Goal: Task Accomplishment & Management: Complete application form

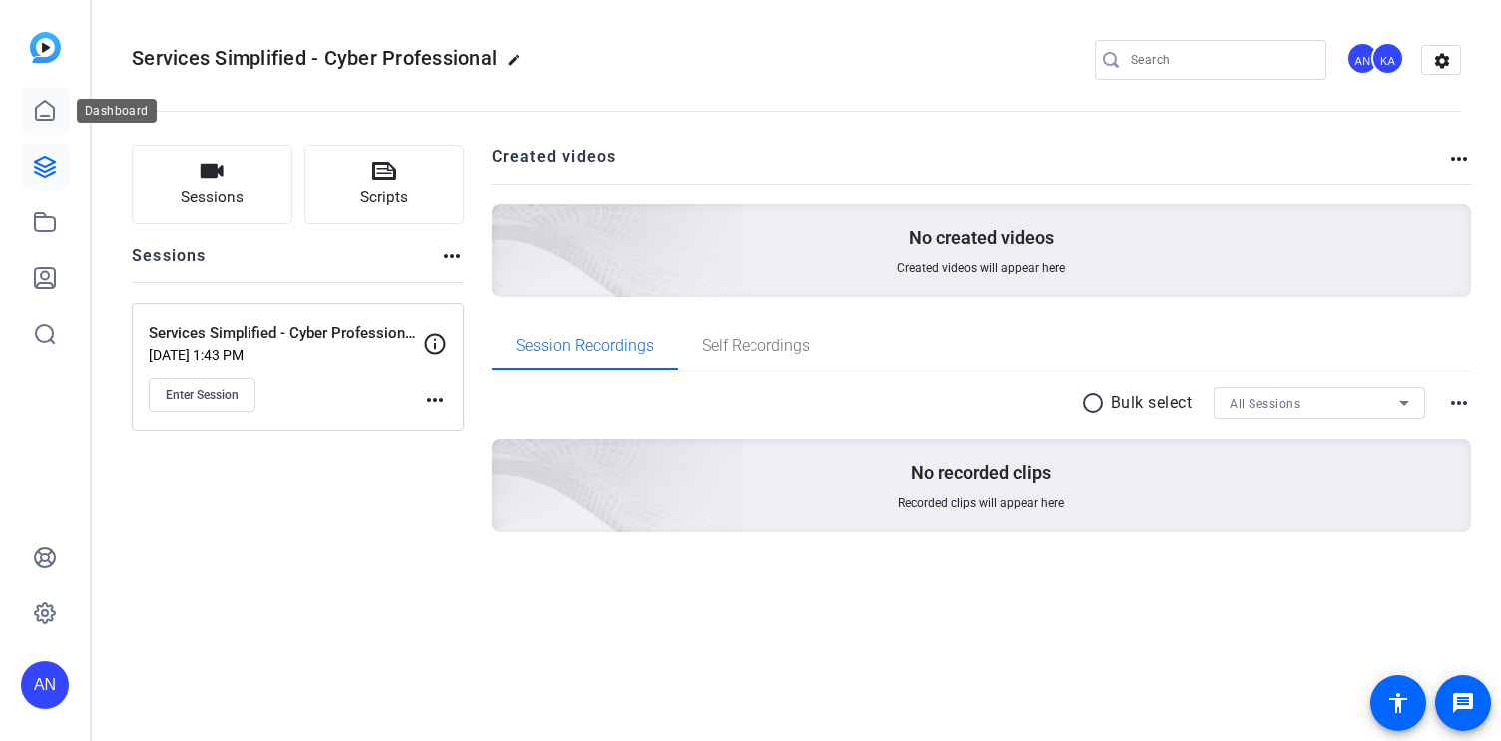
click at [36, 108] on icon at bounding box center [45, 110] width 18 height 19
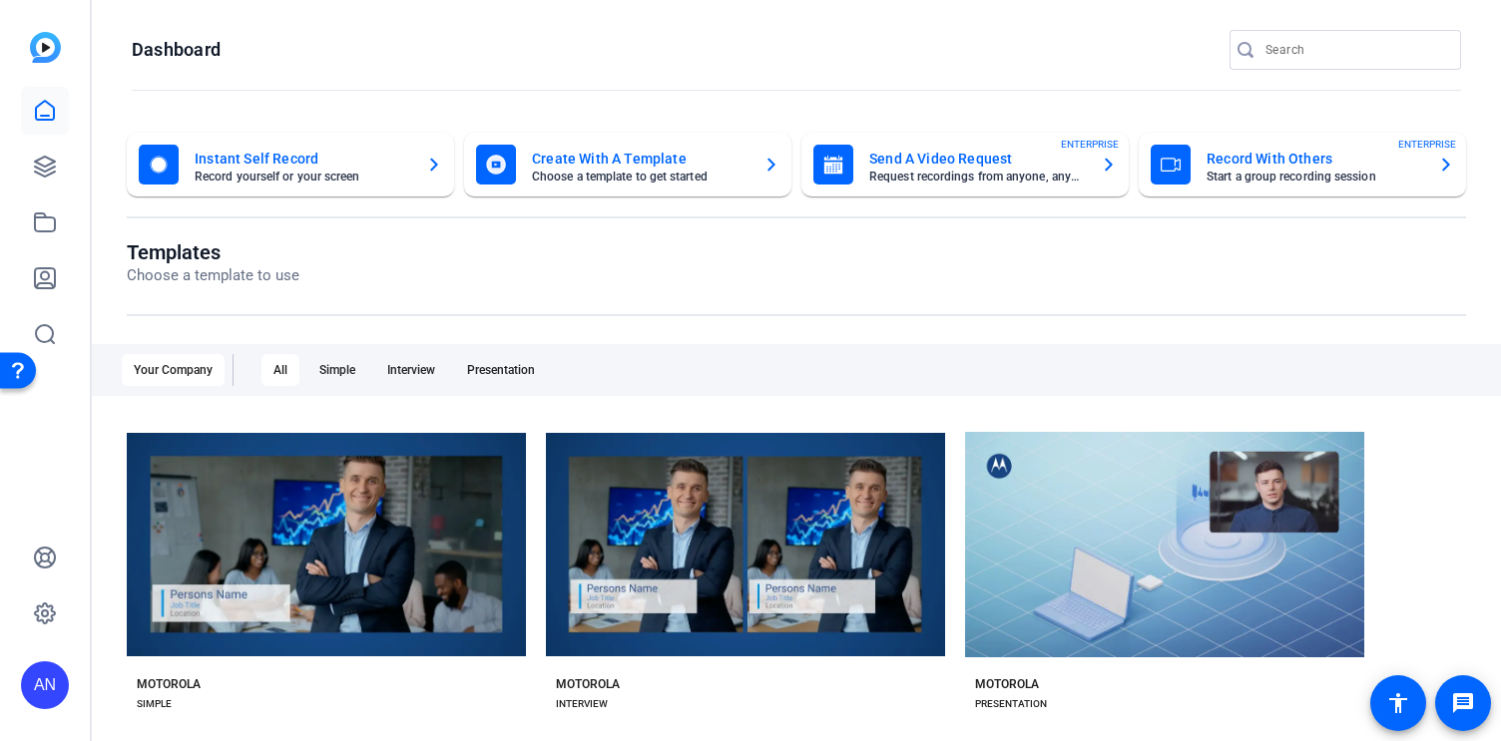
click at [1217, 158] on mat-card-title "Record With Others" at bounding box center [1314, 159] width 216 height 24
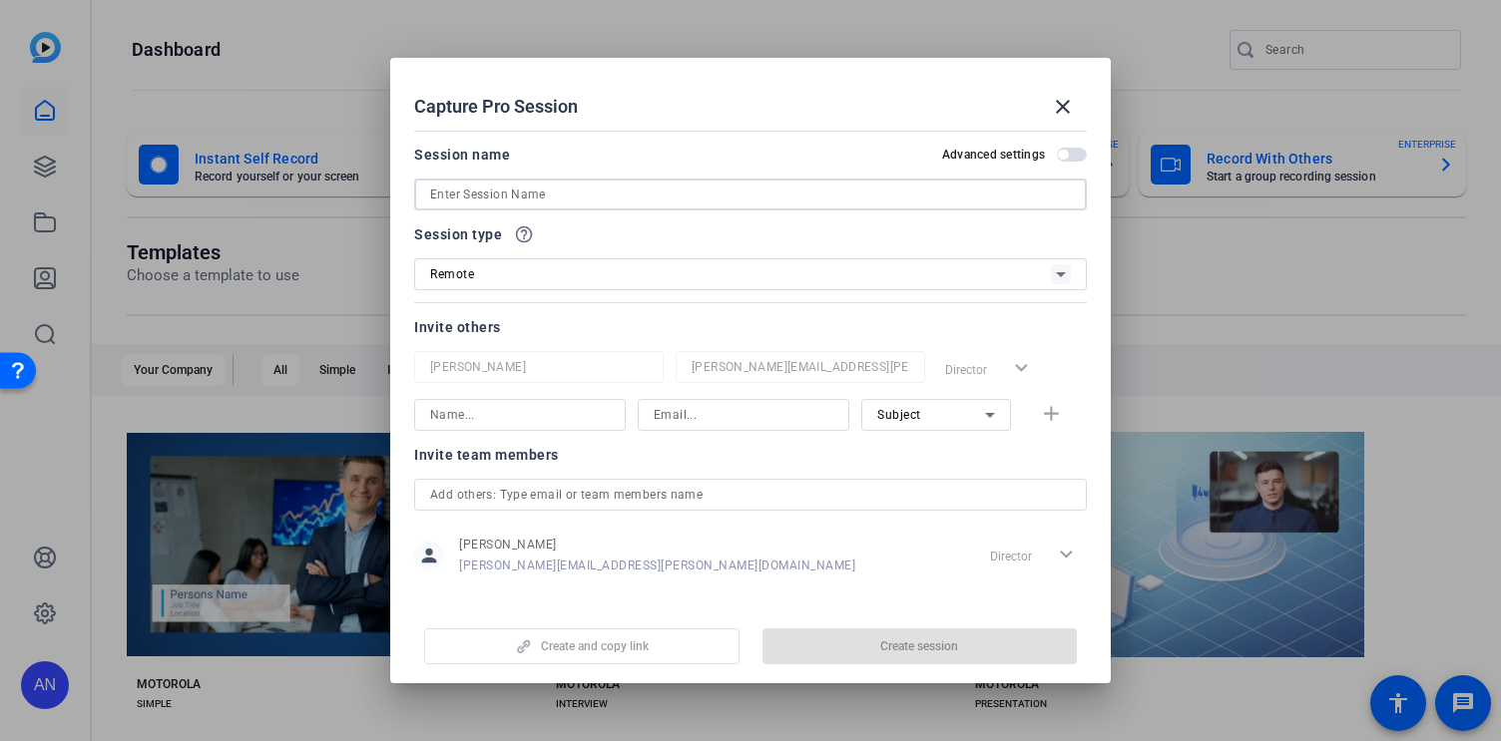
click at [518, 192] on input at bounding box center [750, 195] width 641 height 24
paste input "CJIS Audits Services Simplified OpenReel Recording"
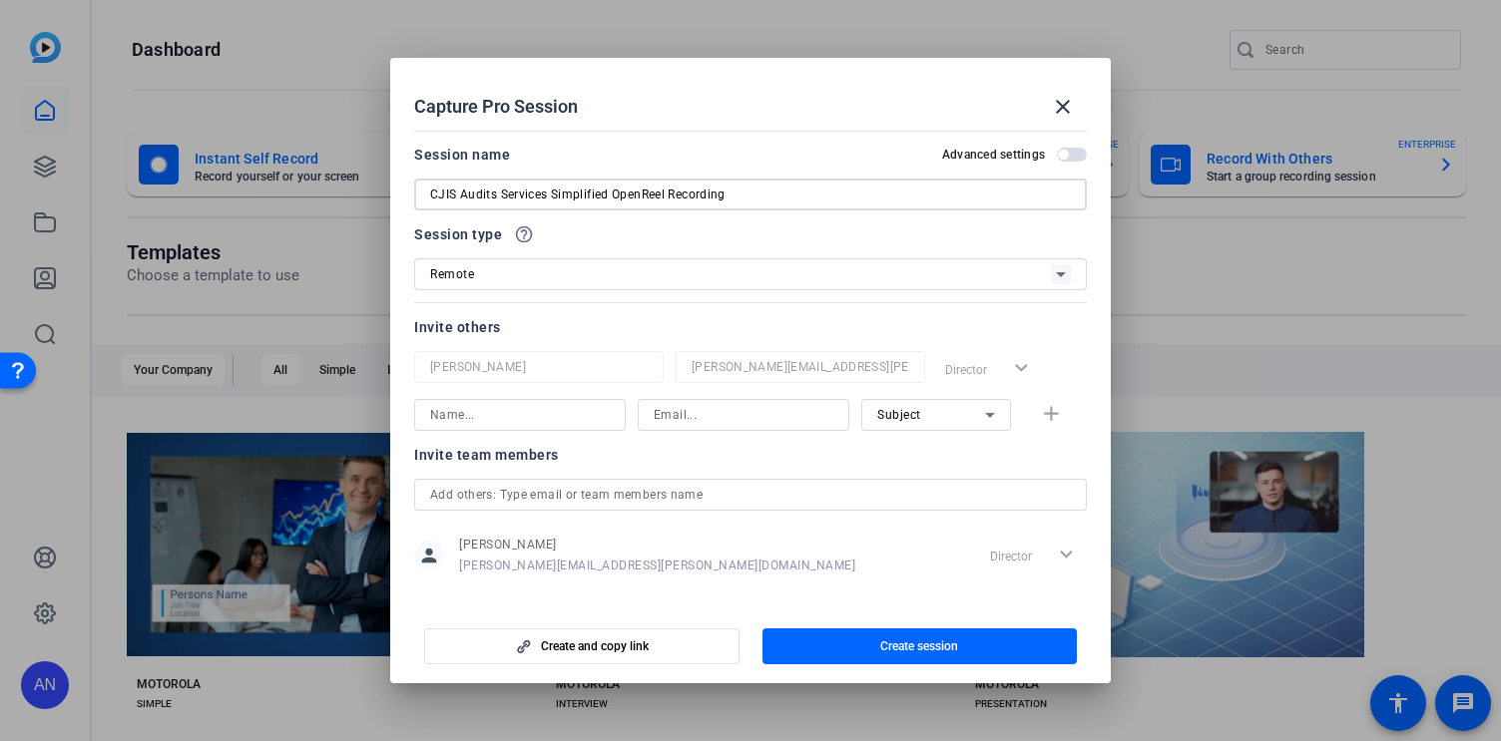
type input "CJIS Audits Services Simplified OpenReel Recording"
click at [588, 493] on input "text" at bounding box center [750, 495] width 641 height 24
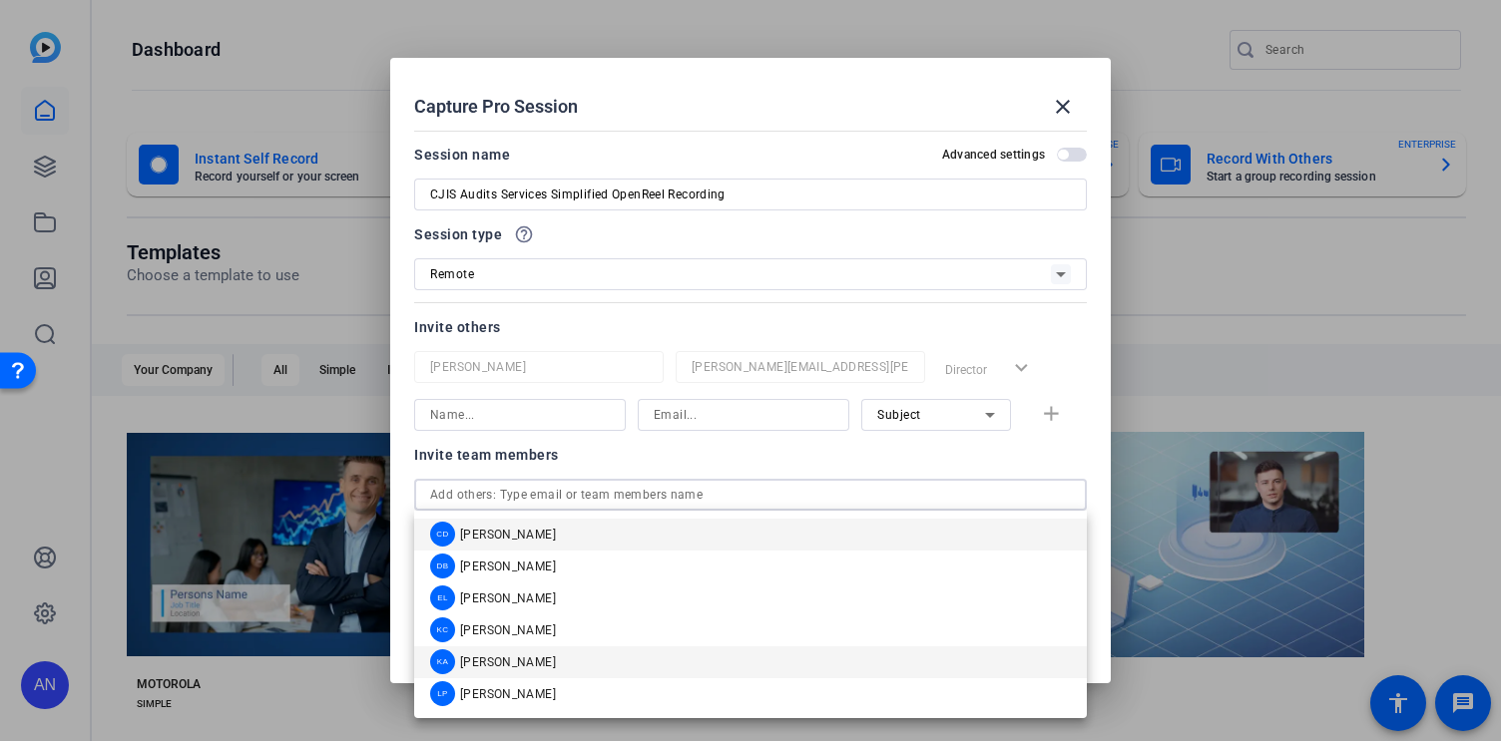
click at [556, 655] on mat-option "KA [PERSON_NAME]" at bounding box center [750, 663] width 673 height 32
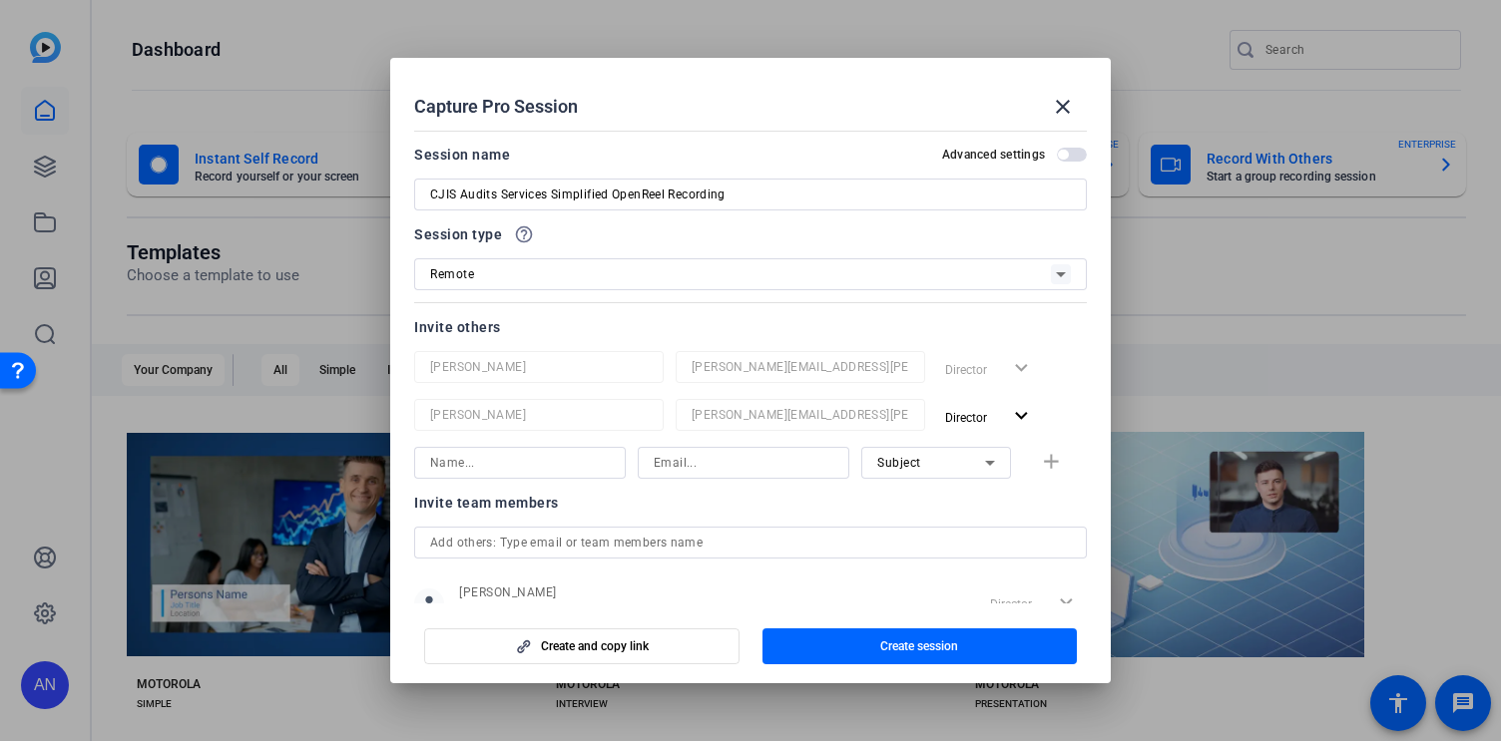
click at [550, 477] on div at bounding box center [520, 463] width 180 height 32
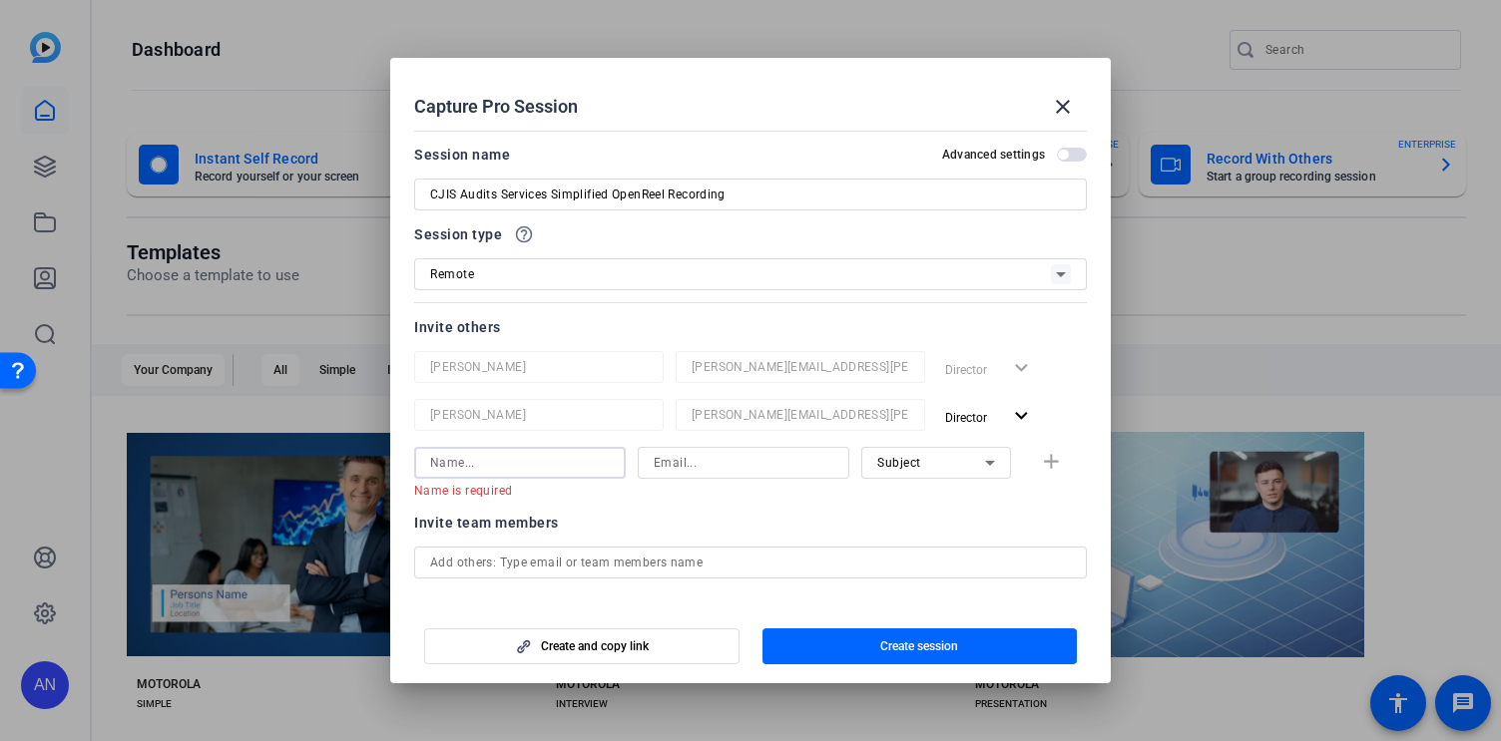
click at [695, 458] on input at bounding box center [744, 463] width 180 height 24
paste input "[PERSON_NAME][EMAIL_ADDRESS][PERSON_NAME][DOMAIN_NAME]"
type input "[PERSON_NAME][EMAIL_ADDRESS][PERSON_NAME][DOMAIN_NAME]"
click at [520, 457] on input at bounding box center [520, 463] width 180 height 24
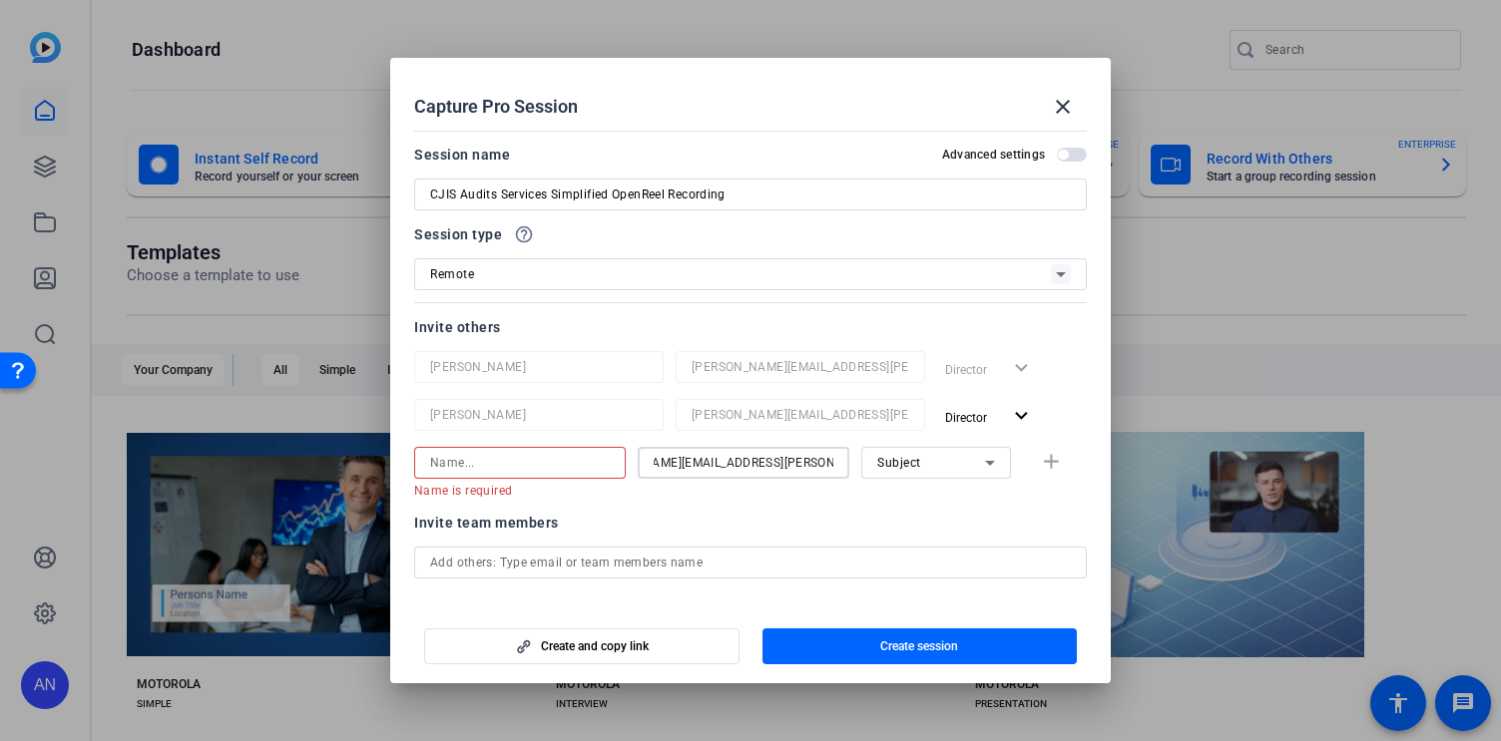
scroll to position [0, 0]
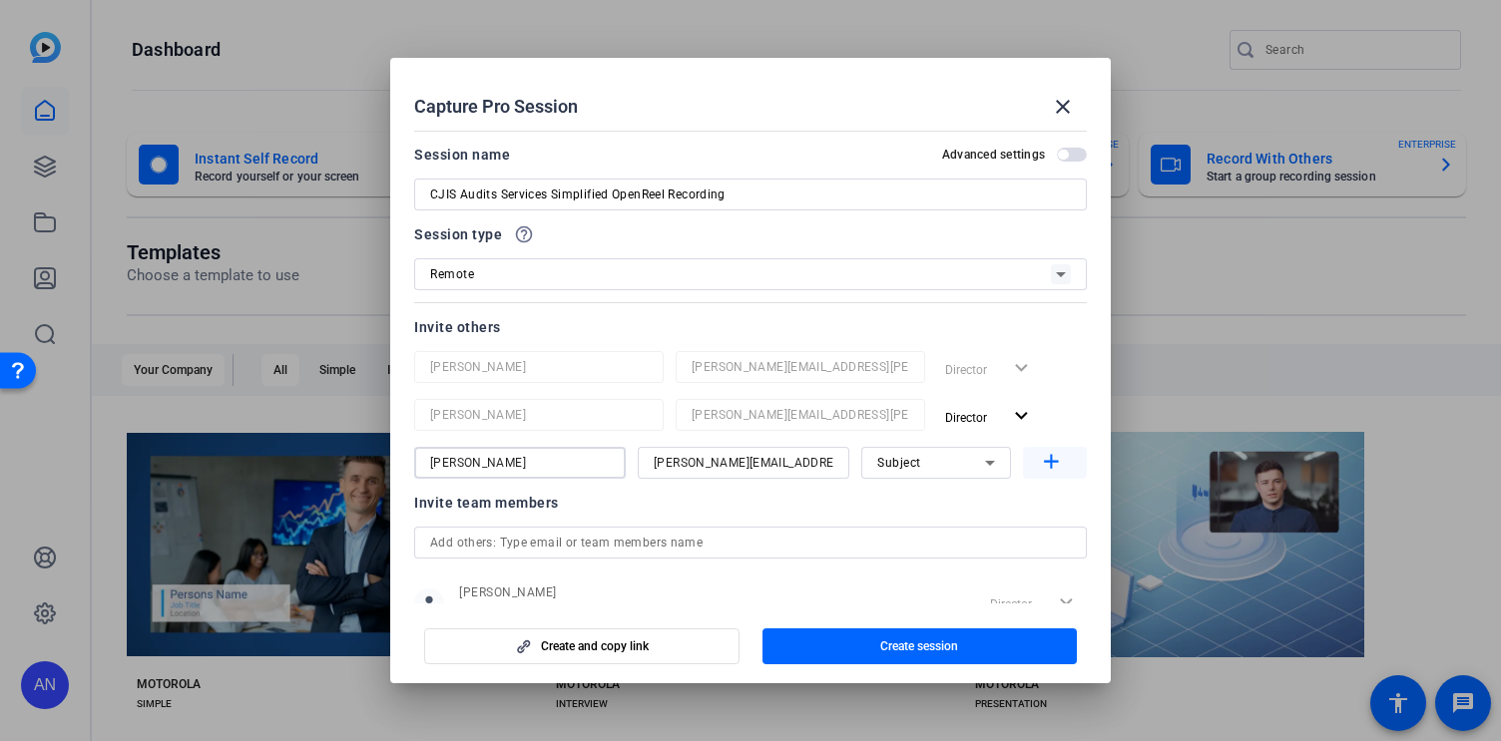
type input "[PERSON_NAME]"
click at [1057, 460] on mat-icon "add" at bounding box center [1051, 462] width 25 height 25
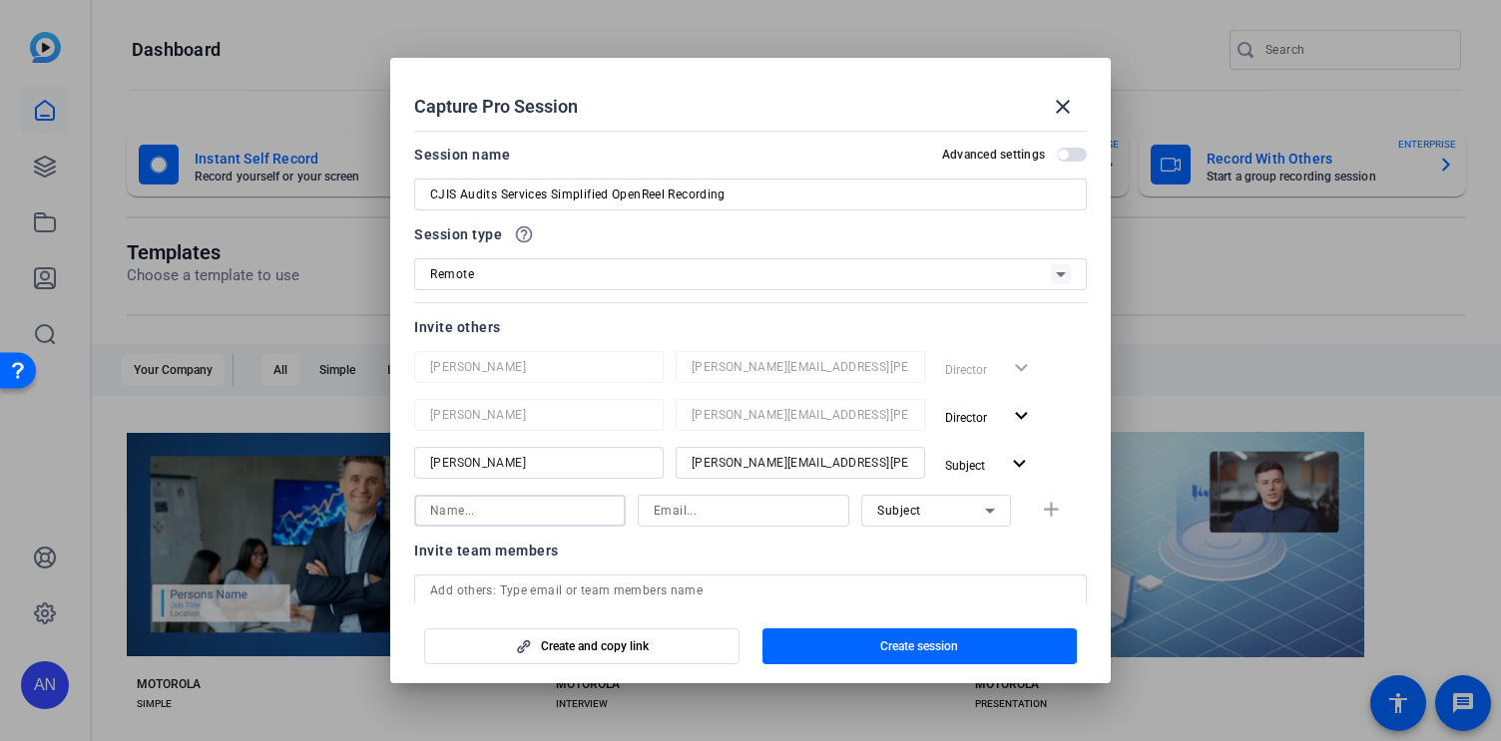
click at [530, 518] on input at bounding box center [520, 511] width 180 height 24
type input "[PERSON_NAME]"
paste input "[PERSON_NAME][EMAIL_ADDRESS][PERSON_NAME][DOMAIN_NAME]"
type input "[PERSON_NAME][EMAIL_ADDRESS][PERSON_NAME][DOMAIN_NAME]"
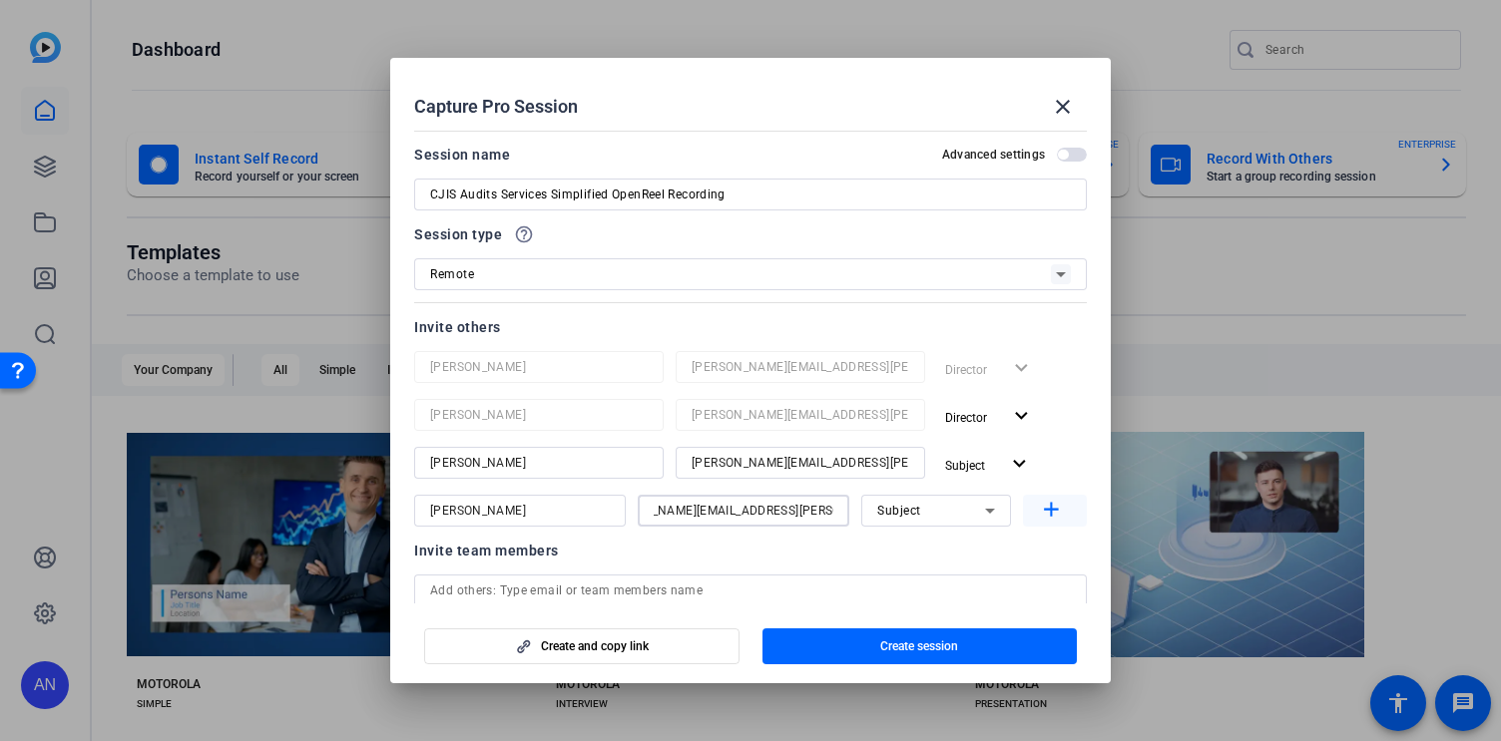
click at [1035, 509] on span "button" at bounding box center [1055, 511] width 64 height 48
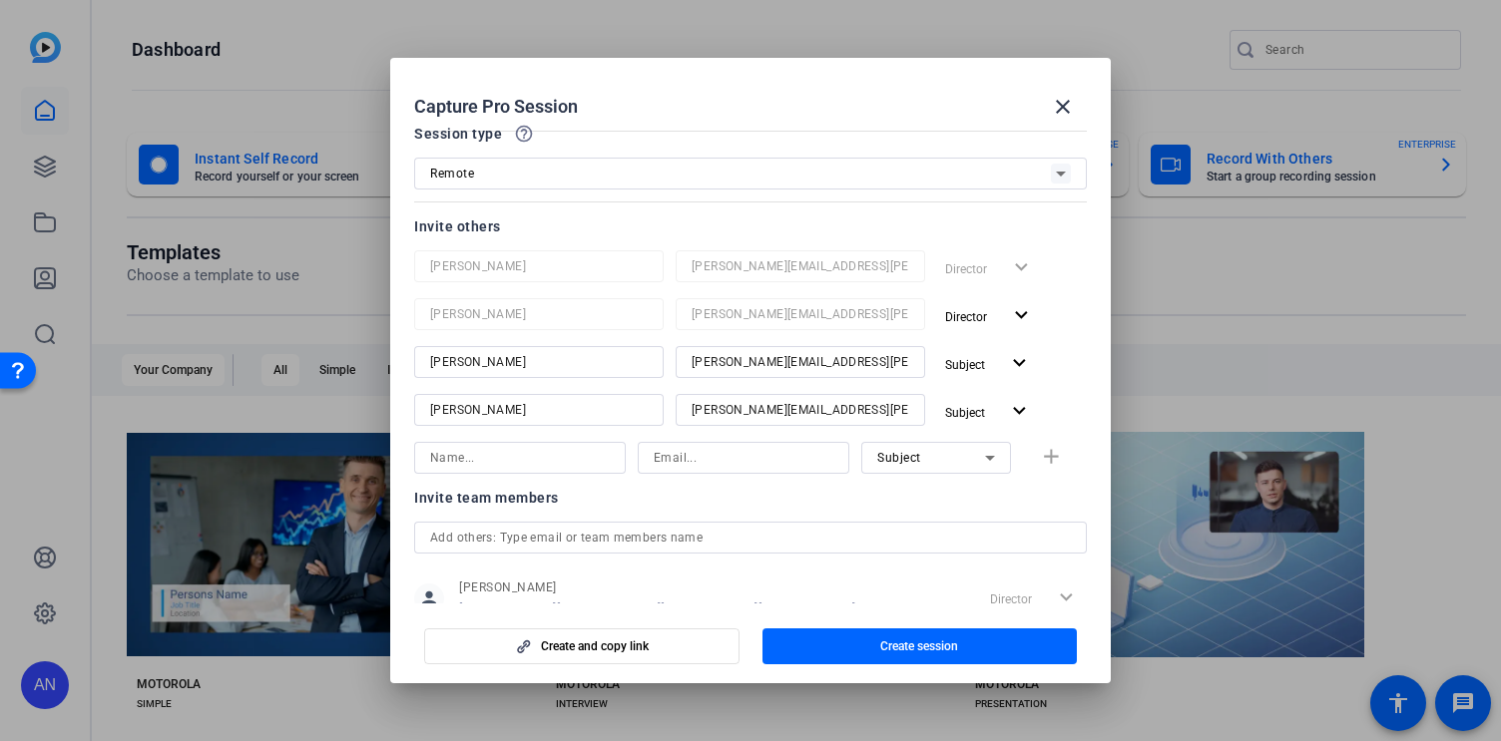
scroll to position [114, 0]
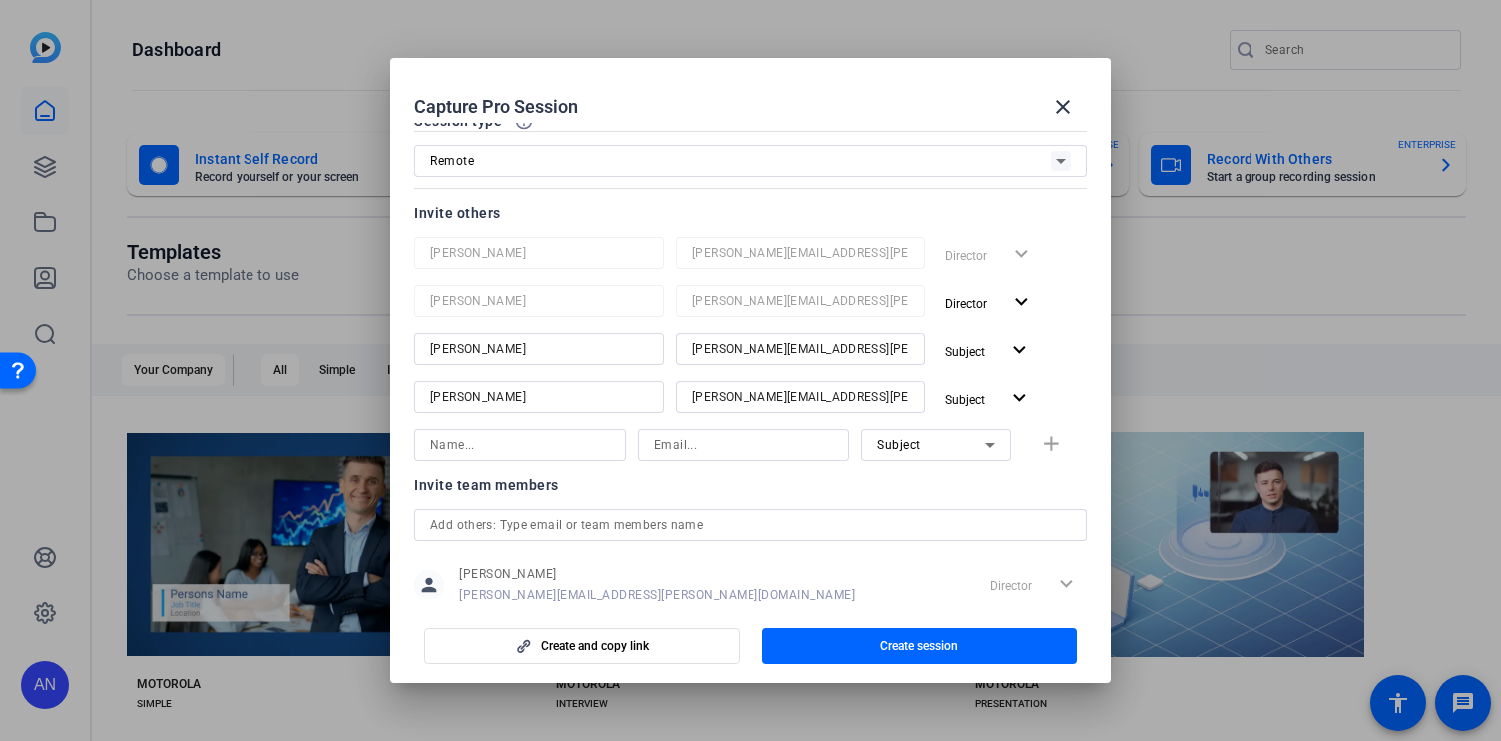
click at [665, 447] on input at bounding box center [744, 445] width 180 height 24
paste input "[PERSON_NAME][EMAIL_ADDRESS][PERSON_NAME][DOMAIN_NAME]"
type input "[PERSON_NAME][EMAIL_ADDRESS][PERSON_NAME][DOMAIN_NAME]"
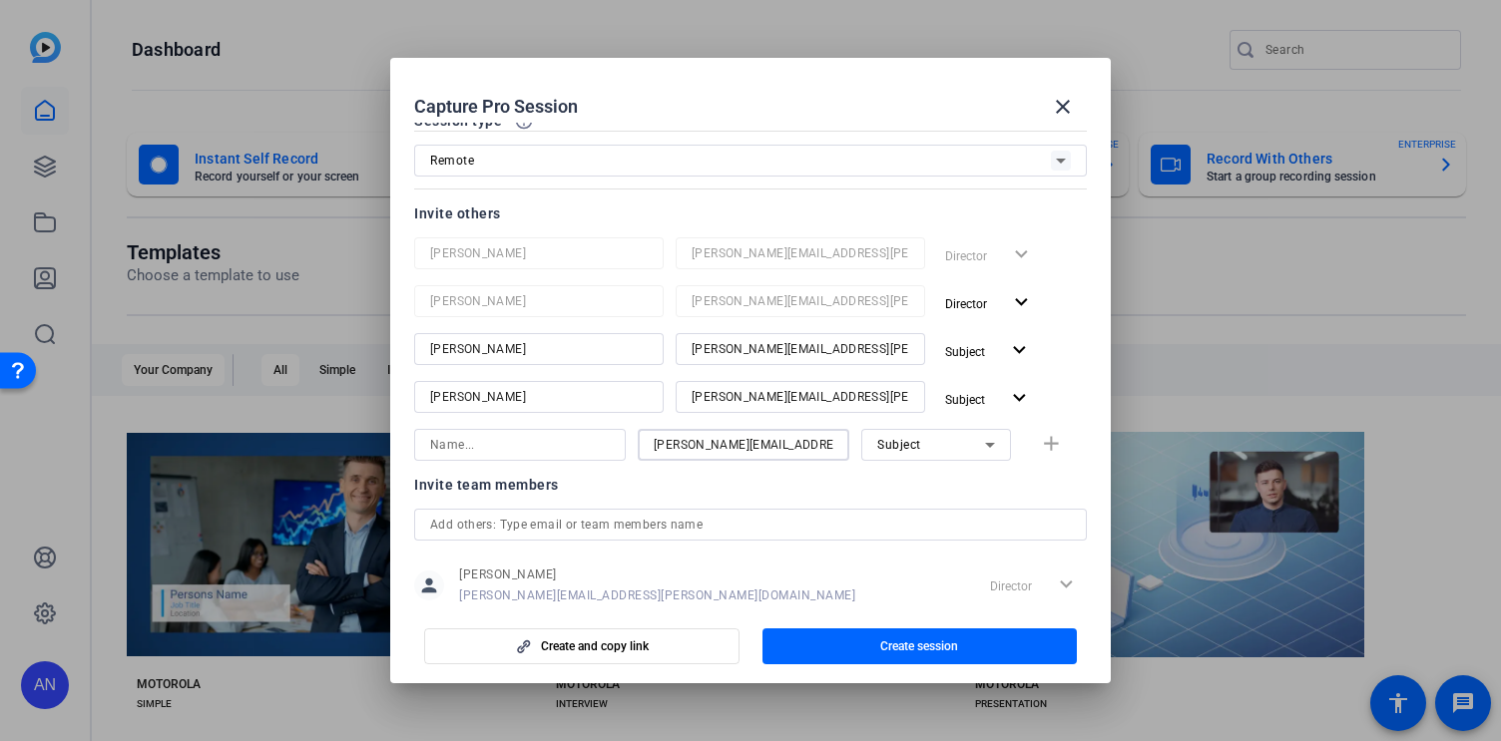
click at [519, 450] on input at bounding box center [520, 445] width 180 height 24
type input "[PERSON_NAME]"
click at [1042, 442] on mat-icon "add" at bounding box center [1051, 444] width 25 height 25
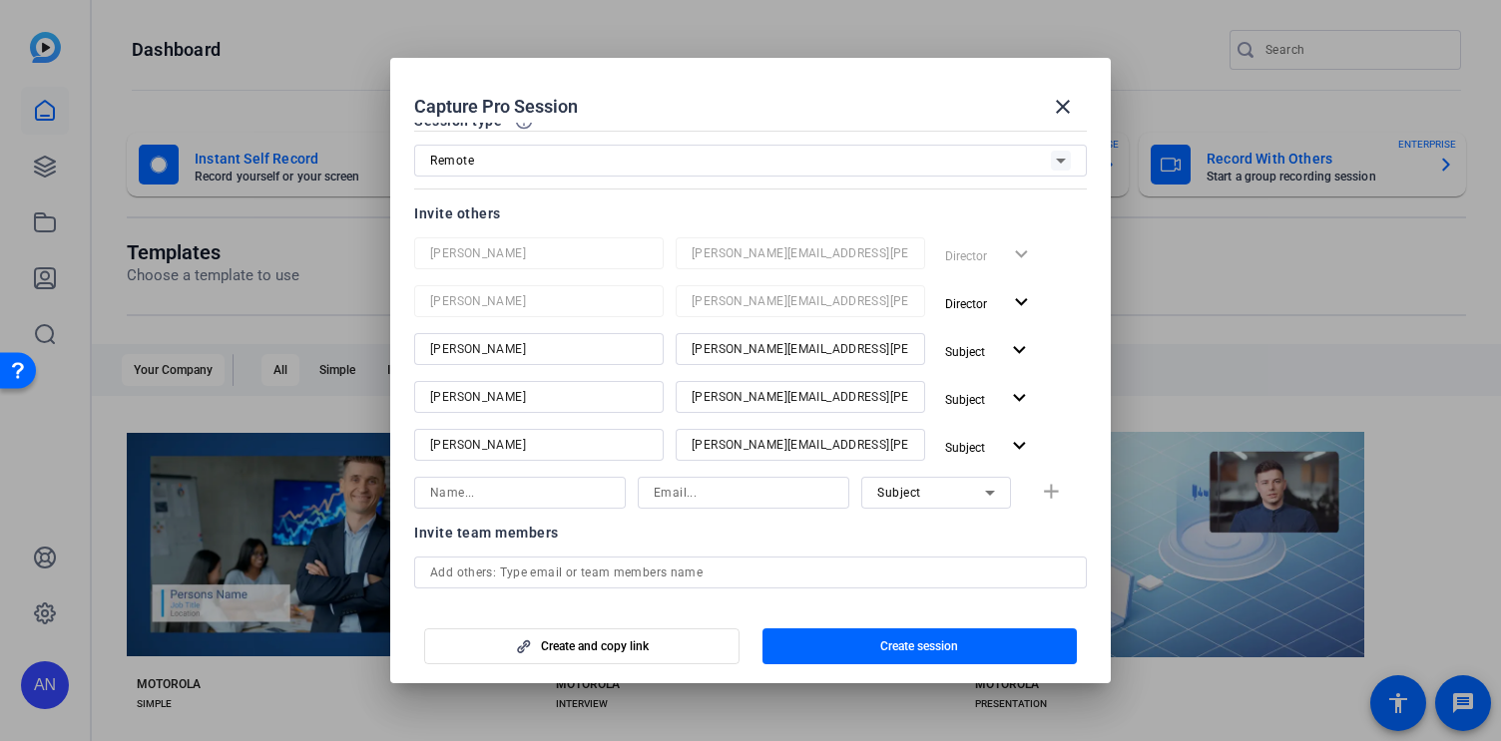
click at [762, 504] on input at bounding box center [744, 493] width 180 height 24
paste input "[EMAIL_ADDRESS][PERSON_NAME][DOMAIN_NAME]"
type input "[EMAIL_ADDRESS][PERSON_NAME][DOMAIN_NAME]"
click at [500, 484] on input at bounding box center [520, 493] width 180 height 24
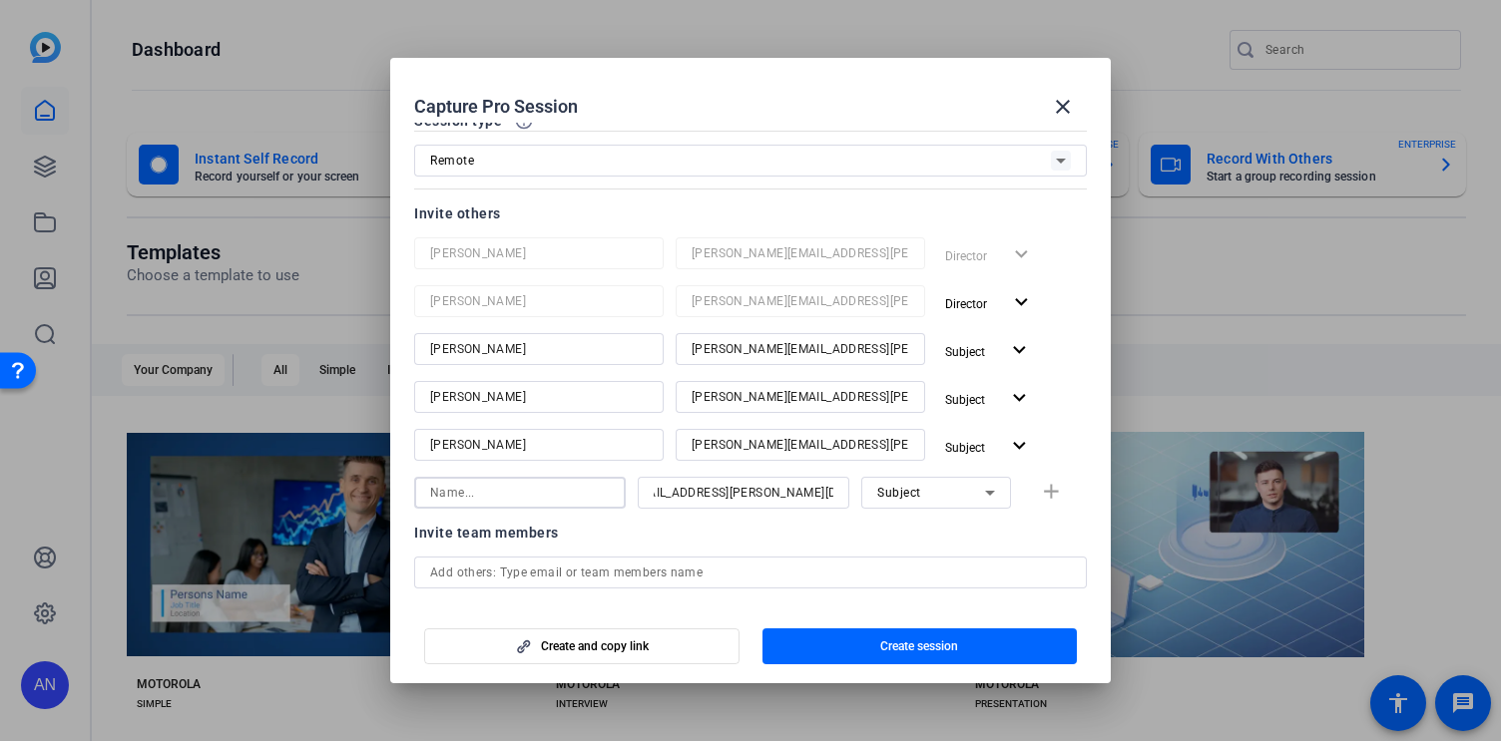
scroll to position [0, 0]
type input "[PERSON_NAME]"
click at [949, 499] on div "Subject" at bounding box center [931, 492] width 108 height 25
click at [949, 529] on mat-option "Collaborator" at bounding box center [936, 533] width 150 height 32
click at [1050, 494] on mat-icon "add" at bounding box center [1051, 492] width 25 height 25
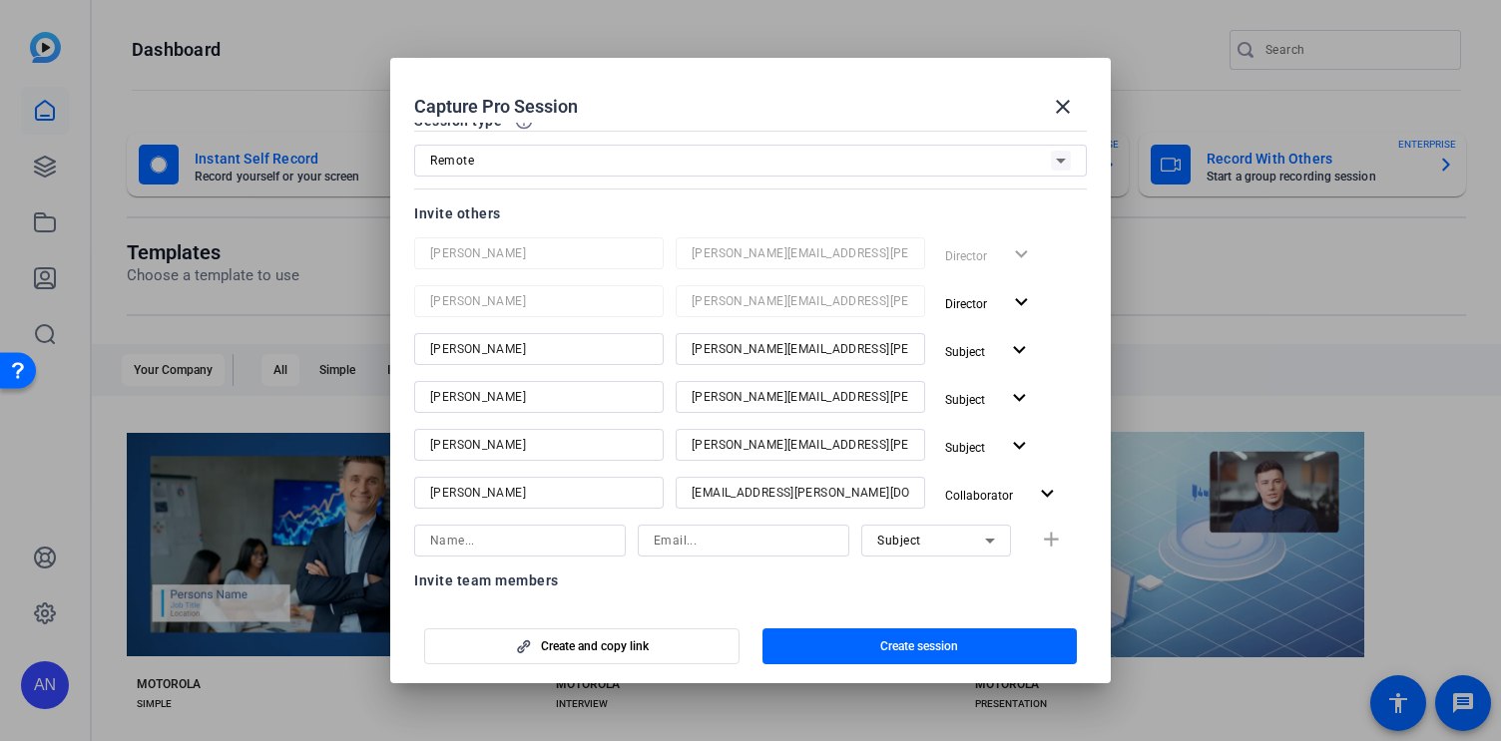
click at [733, 548] on input at bounding box center [744, 541] width 180 height 24
paste input "[EMAIL_ADDRESS][PERSON_NAME][DOMAIN_NAME]"
type input "[EMAIL_ADDRESS][PERSON_NAME][DOMAIN_NAME]"
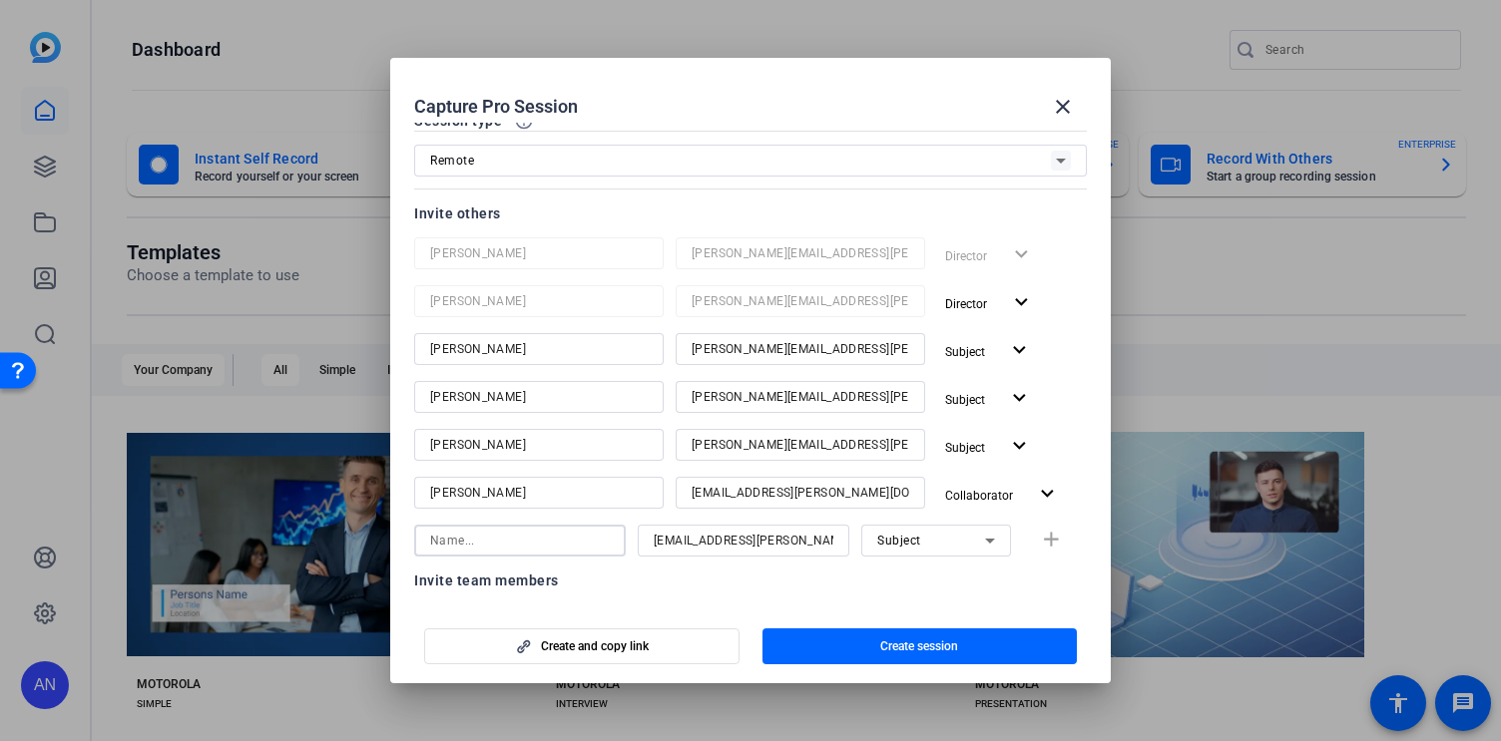
click at [597, 540] on input at bounding box center [520, 541] width 180 height 24
type input "[PERSON_NAME]"
click at [954, 550] on div "Subject" at bounding box center [931, 540] width 108 height 25
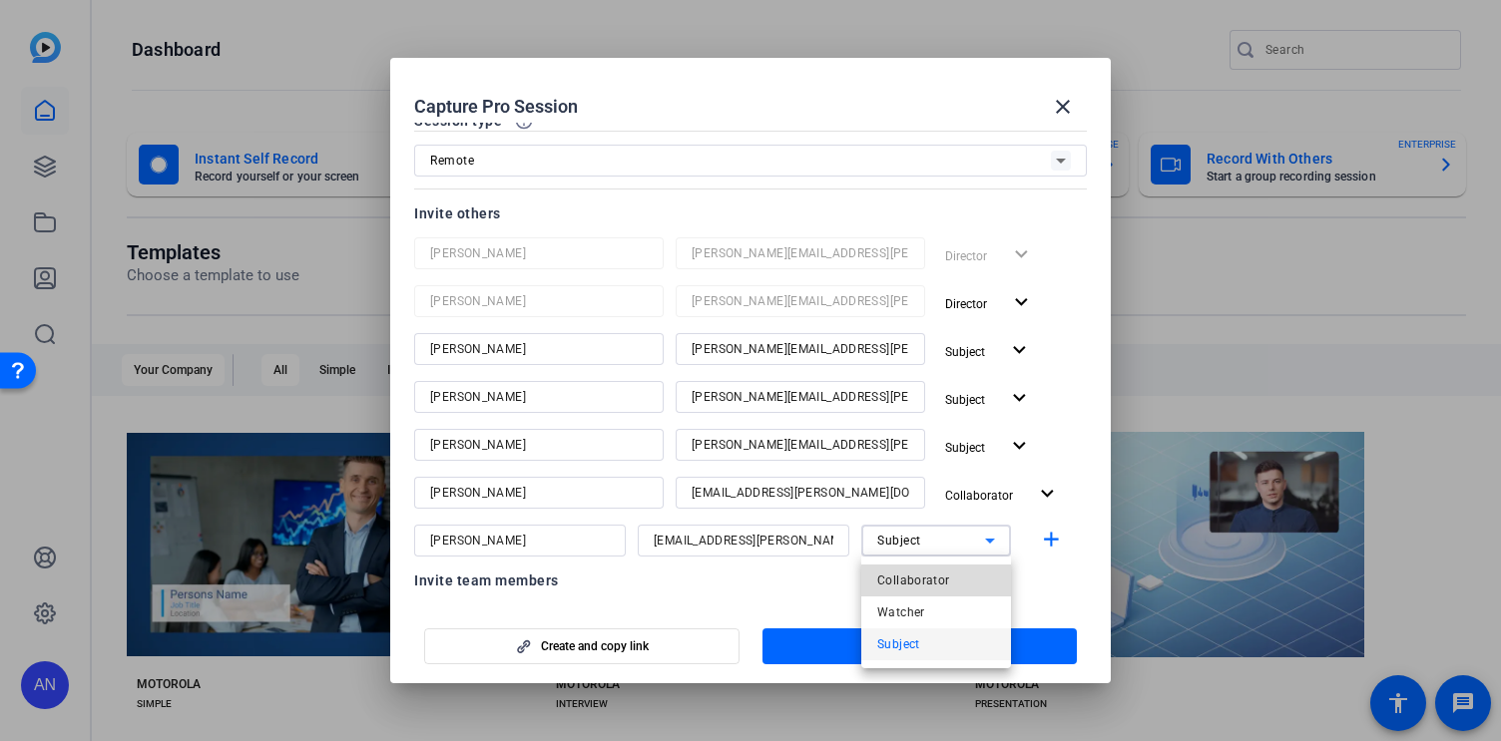
click at [936, 576] on span "Collaborator" at bounding box center [913, 581] width 73 height 24
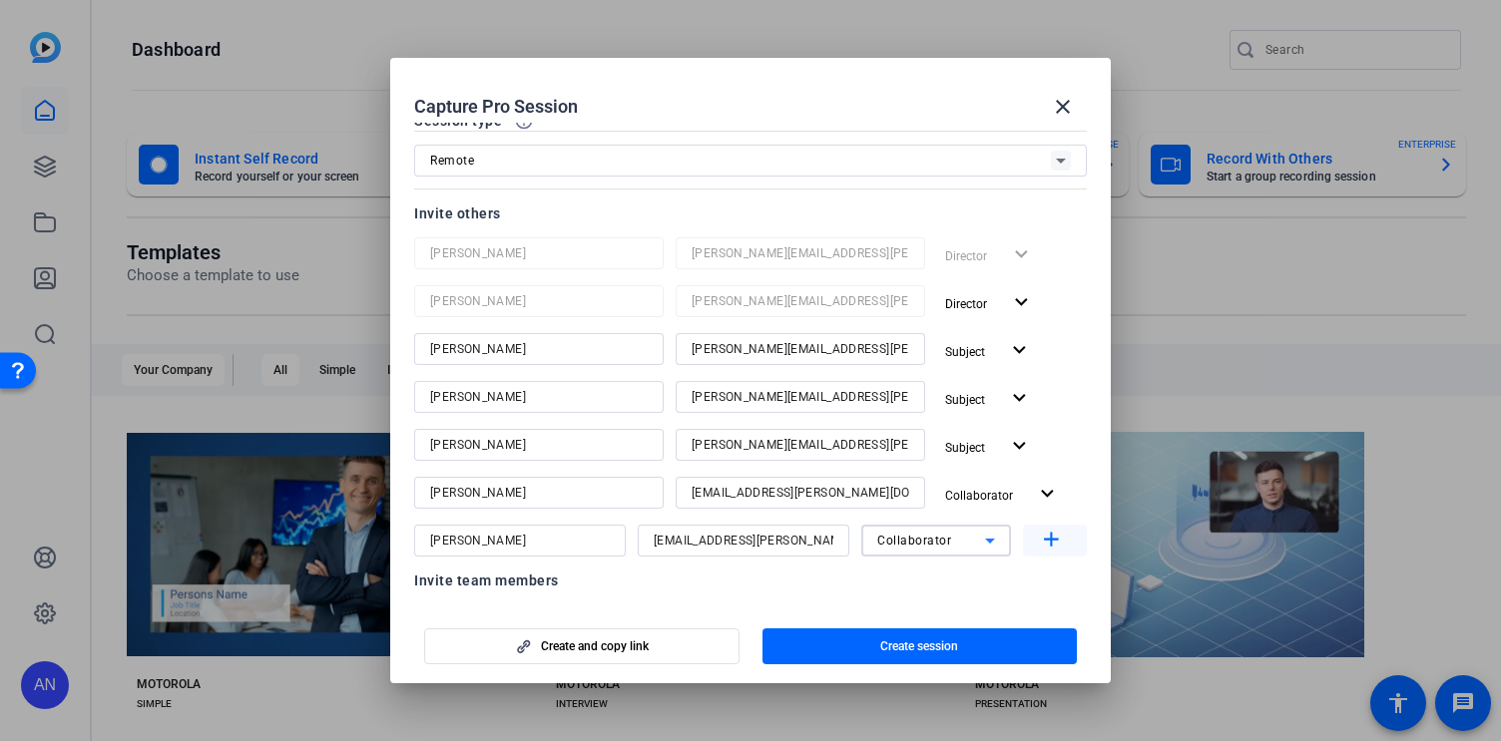
click at [1048, 547] on mat-icon "add" at bounding box center [1051, 540] width 25 height 25
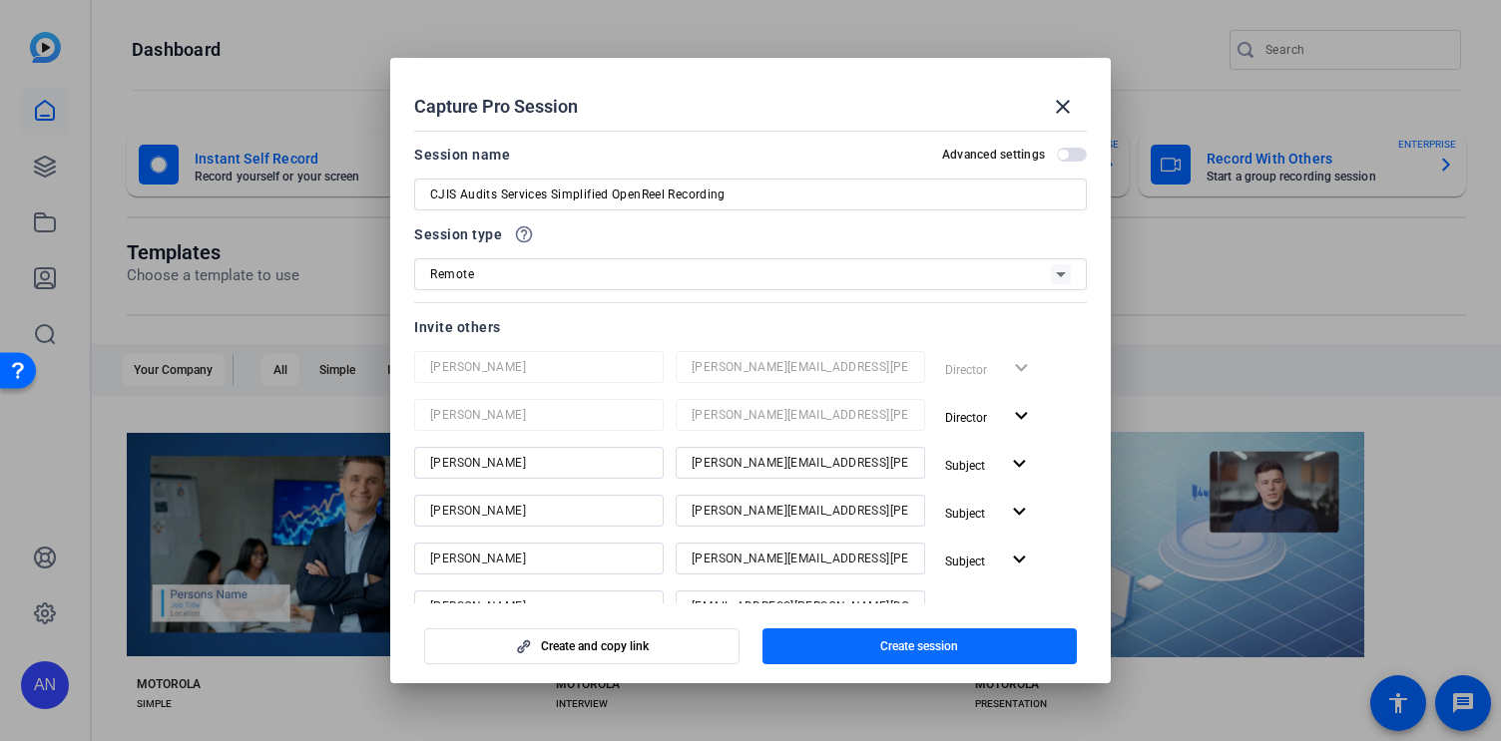
click at [878, 643] on span "button" at bounding box center [919, 647] width 315 height 48
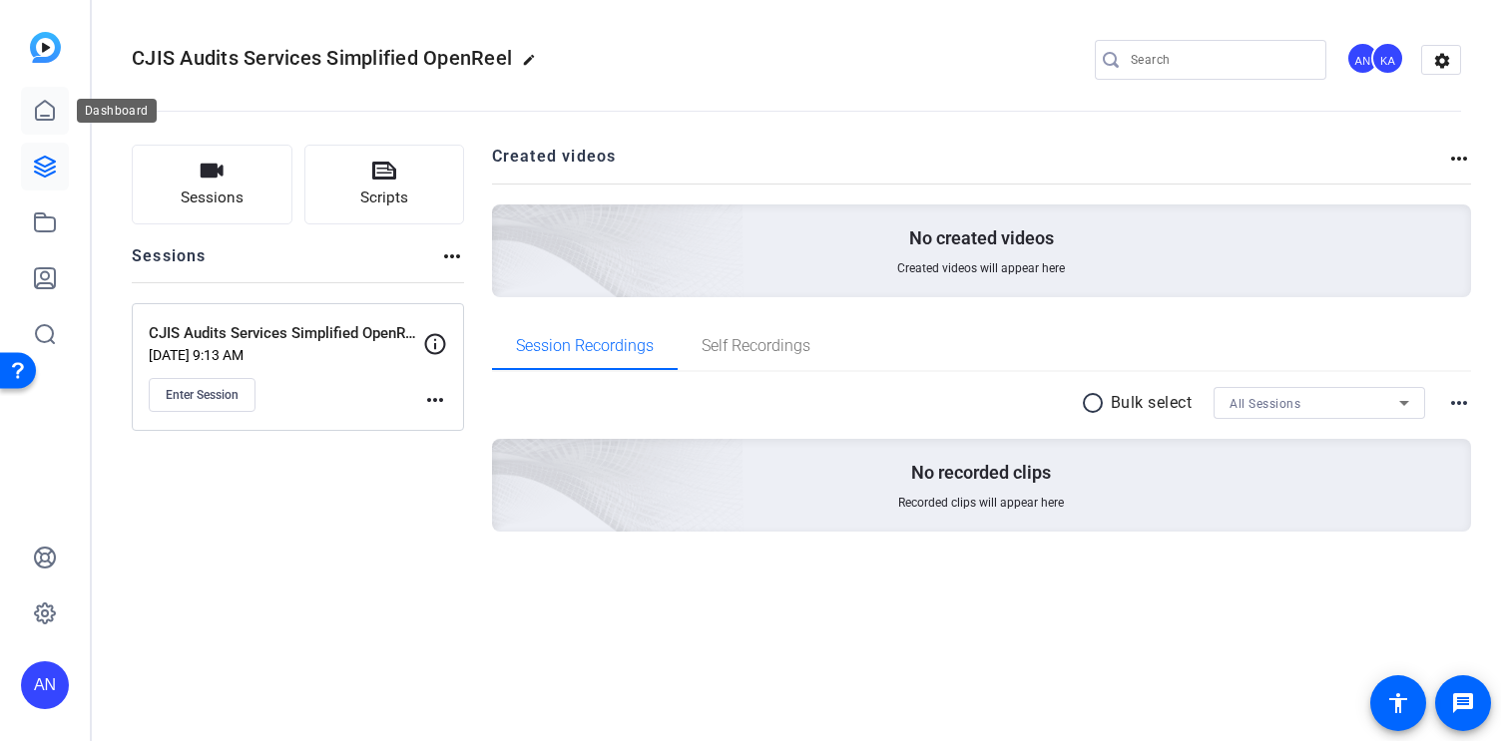
click at [43, 110] on icon at bounding box center [45, 111] width 24 height 24
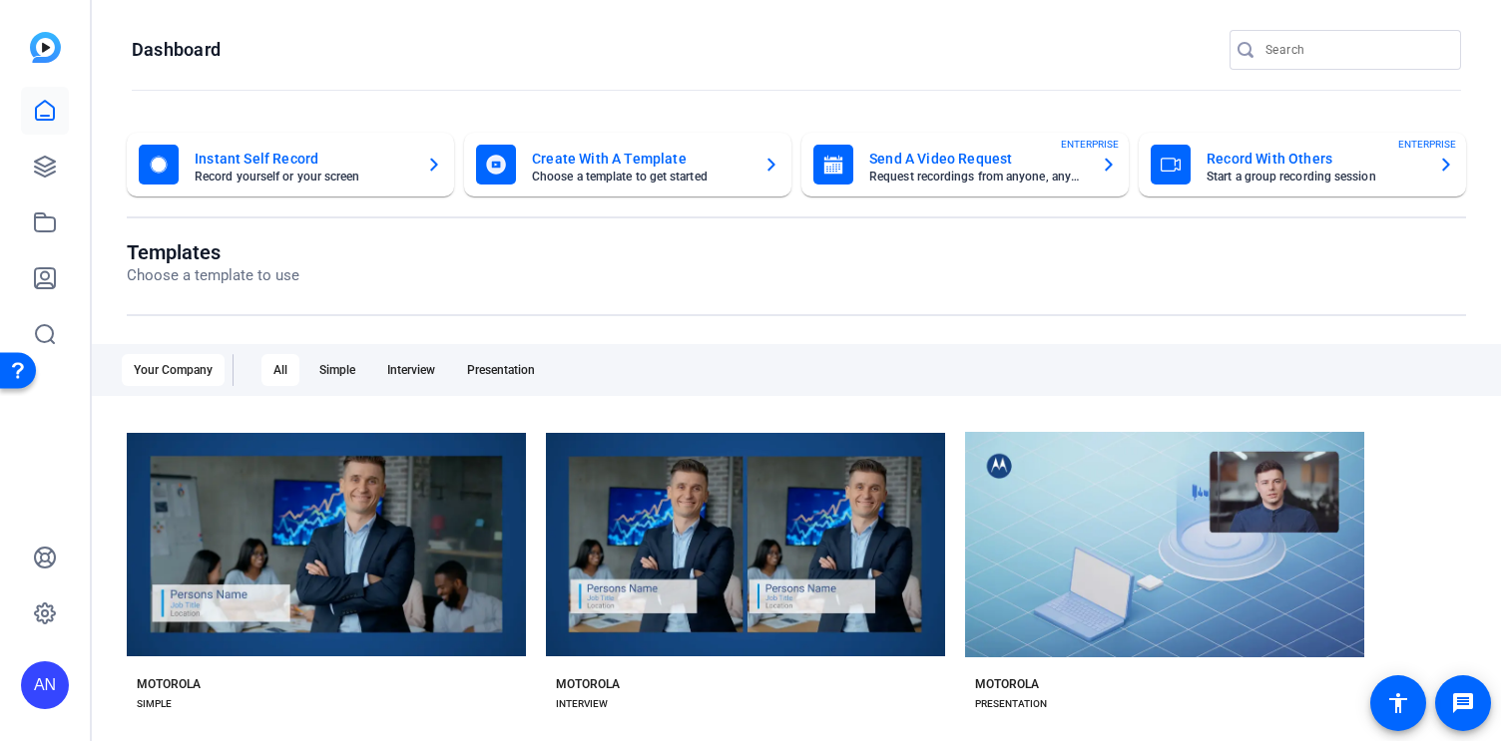
click at [1208, 172] on mat-card-subtitle "Start a group recording session" at bounding box center [1314, 177] width 216 height 12
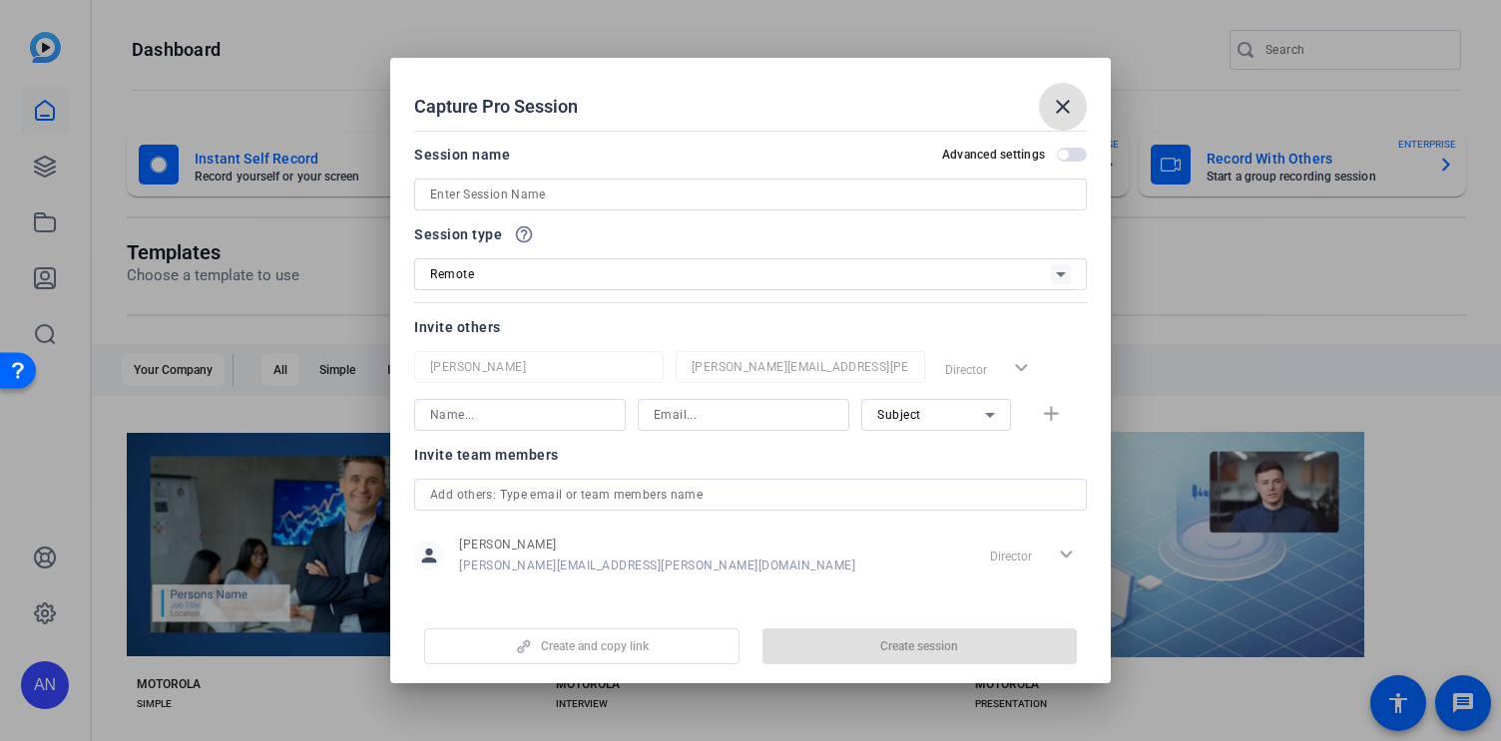
click at [489, 203] on input at bounding box center [750, 195] width 641 height 24
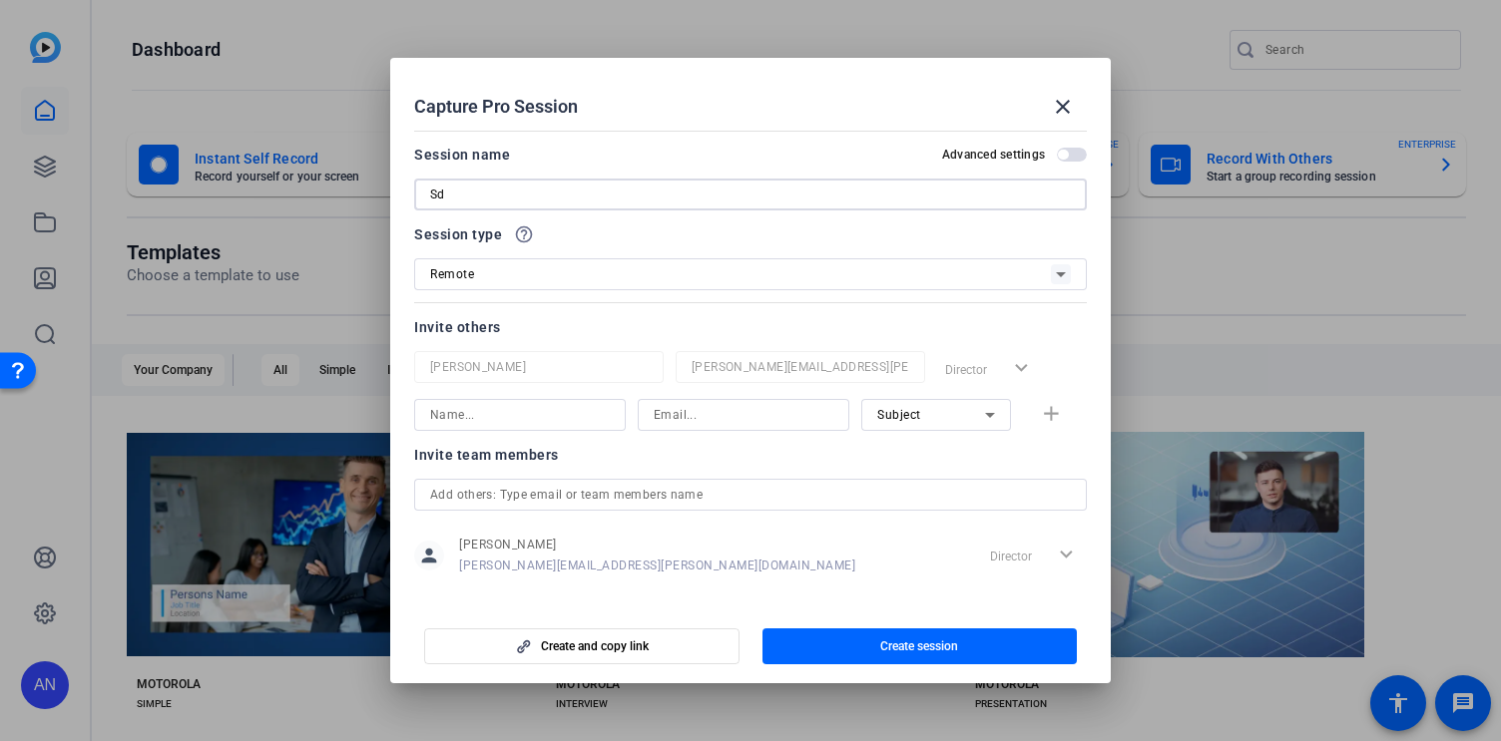
type input "S"
type input "Advocacy Recording Session"
click at [751, 405] on input at bounding box center [744, 415] width 180 height 24
paste input "[PERSON_NAME][EMAIL_ADDRESS][PERSON_NAME][DOMAIN_NAME]"
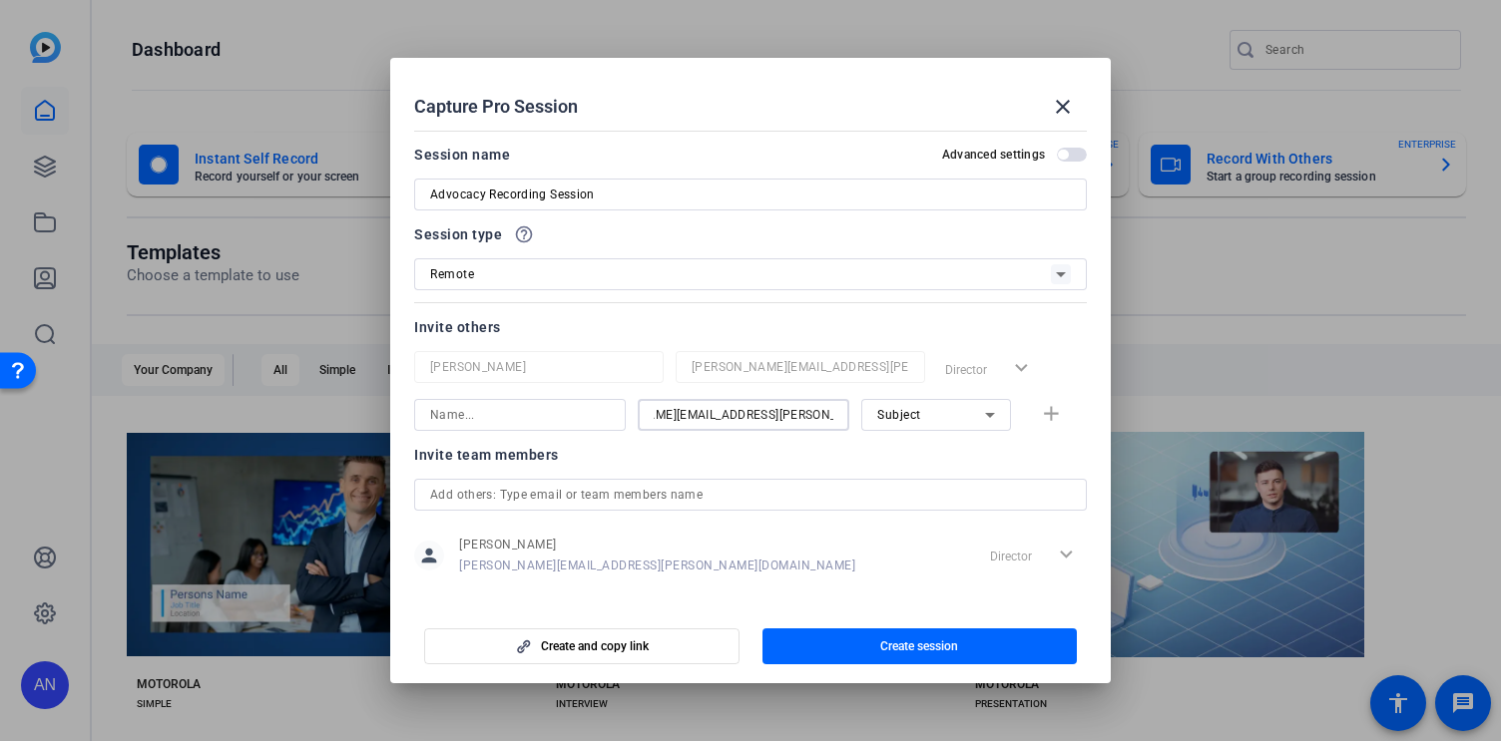
type input "[PERSON_NAME][EMAIL_ADDRESS][PERSON_NAME][DOMAIN_NAME]"
click at [597, 416] on input at bounding box center [520, 415] width 180 height 24
type input "[PERSON_NAME]"
click at [1059, 427] on span "button" at bounding box center [1055, 415] width 64 height 48
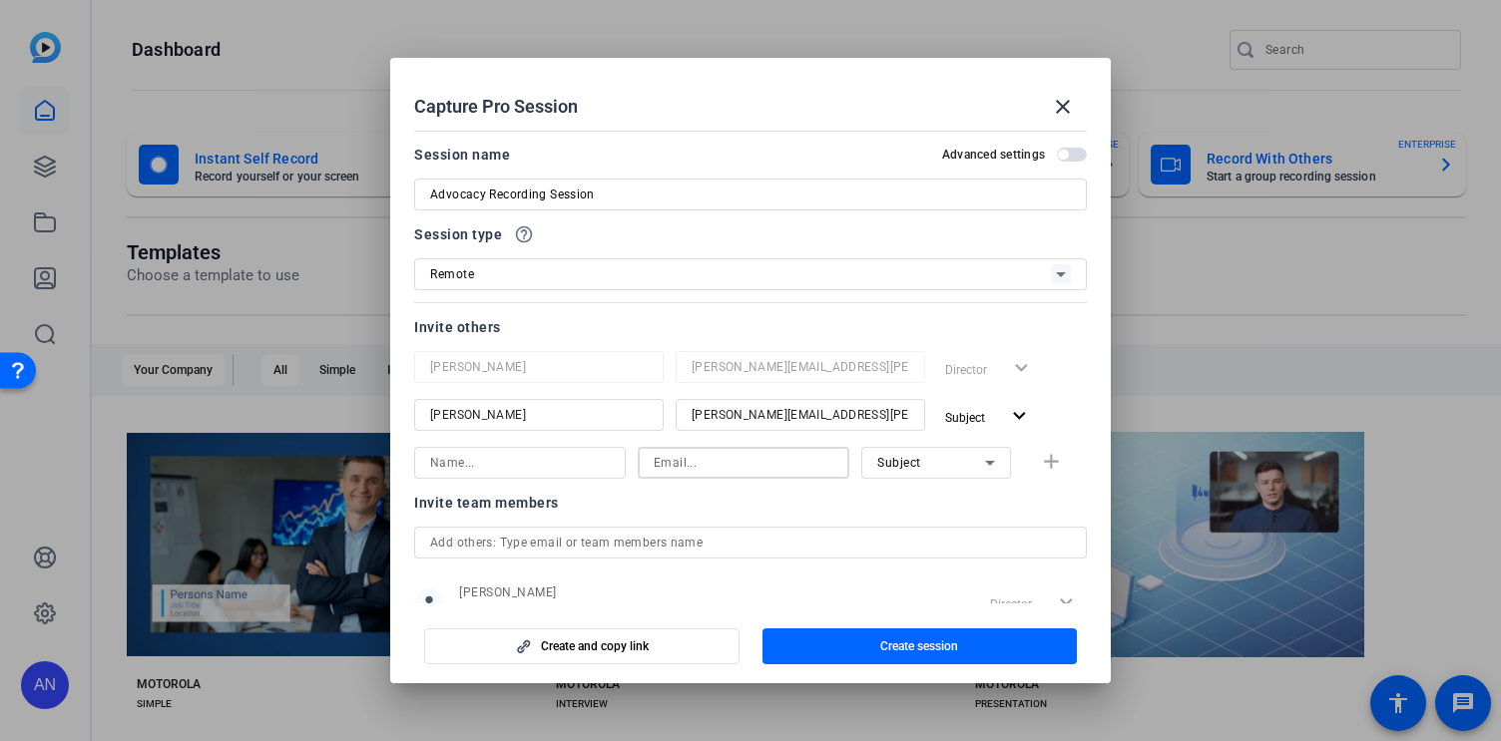
click at [706, 460] on input at bounding box center [744, 463] width 180 height 24
paste input "[PERSON_NAME][EMAIL_ADDRESS][DOMAIN_NAME]"
type input "[PERSON_NAME][EMAIL_ADDRESS][DOMAIN_NAME]"
click at [519, 467] on input at bounding box center [520, 463] width 180 height 24
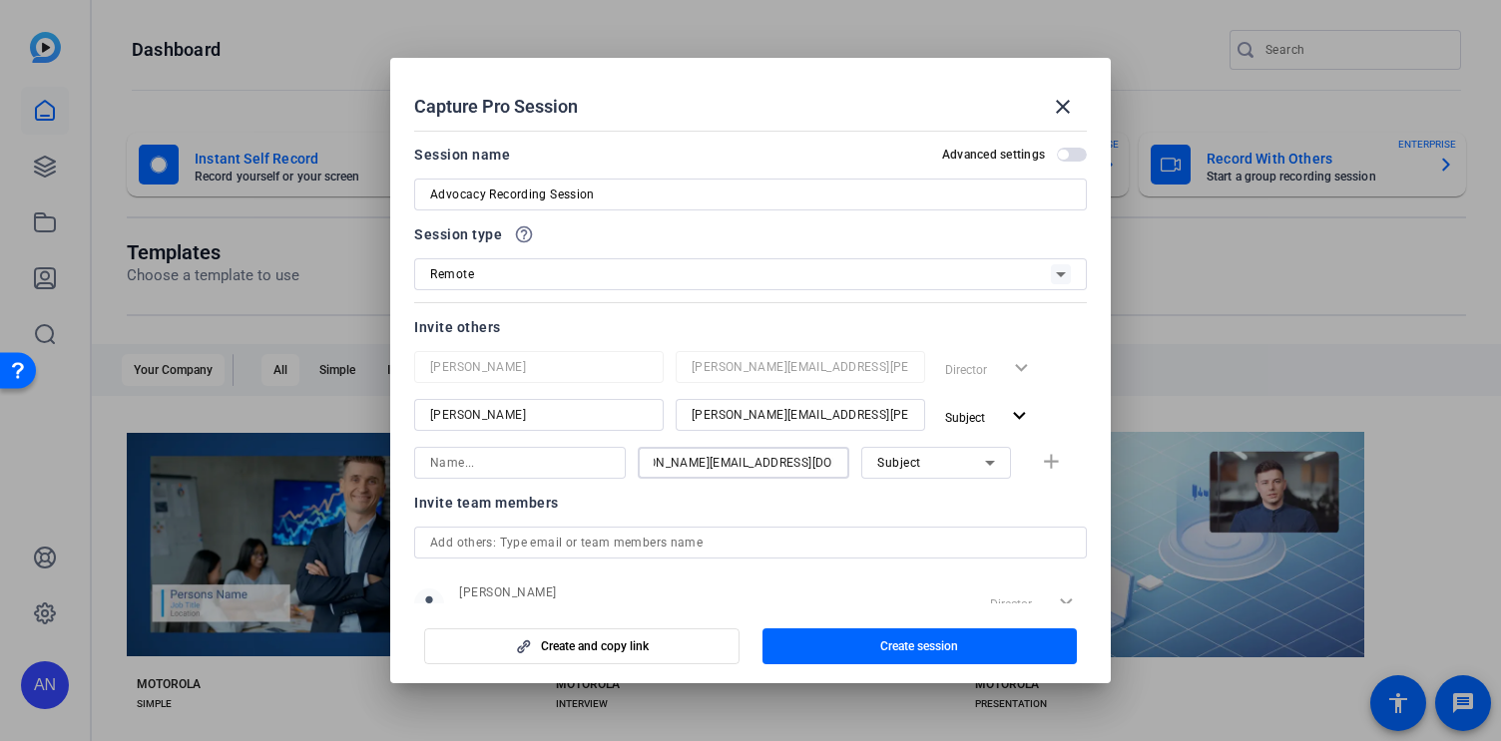
scroll to position [0, 0]
type input "[PERSON_NAME]"
click at [1063, 460] on span "button" at bounding box center [1055, 463] width 64 height 48
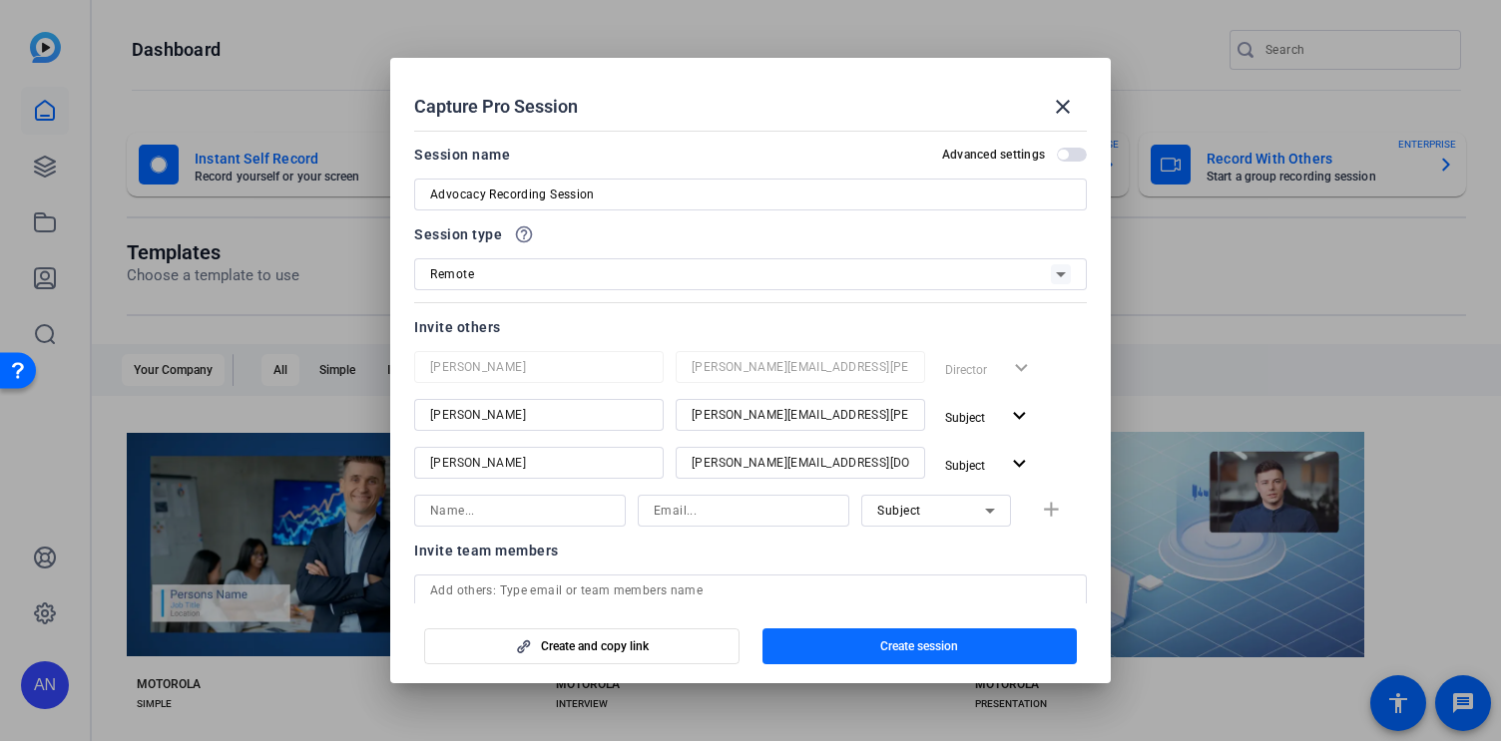
click at [935, 644] on span "Create session" at bounding box center [919, 647] width 78 height 16
